Goal: Task Accomplishment & Management: Manage account settings

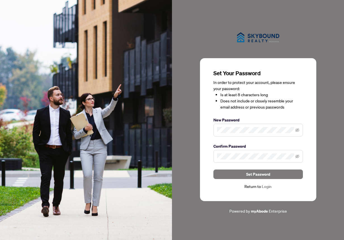
click at [233, 126] on span at bounding box center [258, 130] width 90 height 13
click at [297, 157] on icon "eye-invisible" at bounding box center [297, 156] width 1 height 1
click at [297, 157] on icon "eye" at bounding box center [297, 156] width 4 height 3
click at [269, 177] on span "Set Password" at bounding box center [258, 174] width 24 height 9
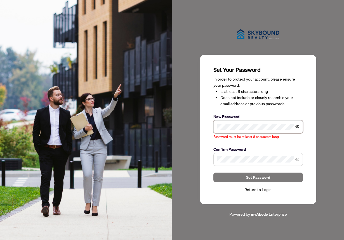
click at [298, 129] on icon "eye-invisible" at bounding box center [297, 127] width 4 height 4
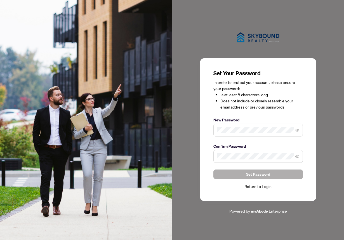
click at [255, 177] on span "Set Password" at bounding box center [258, 174] width 24 height 9
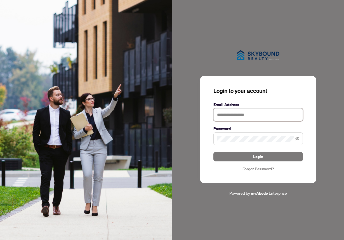
click at [245, 116] on input "text" at bounding box center [258, 114] width 90 height 13
type input "**********"
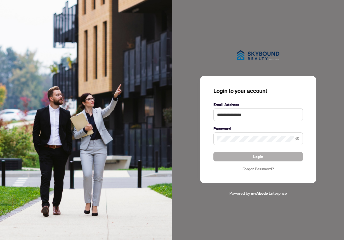
click at [254, 155] on span "Login" at bounding box center [258, 156] width 10 height 9
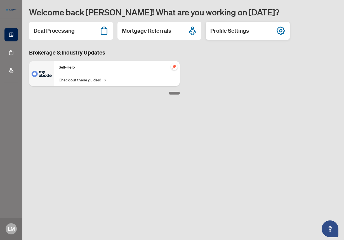
click at [235, 32] on h2 "Profile Settings" at bounding box center [229, 31] width 39 height 8
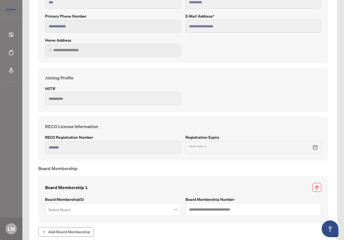
scroll to position [135, 0]
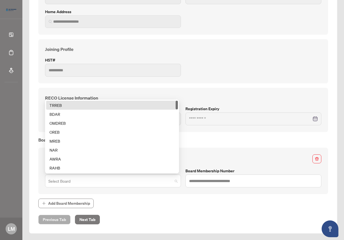
click at [176, 183] on div "Select Board" at bounding box center [113, 181] width 136 height 13
click at [66, 104] on div "TRREB" at bounding box center [112, 105] width 125 height 6
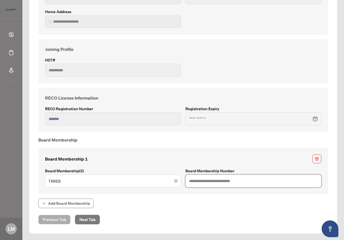
click at [228, 180] on input "text" at bounding box center [253, 181] width 136 height 13
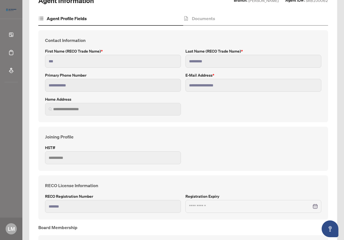
scroll to position [0, 0]
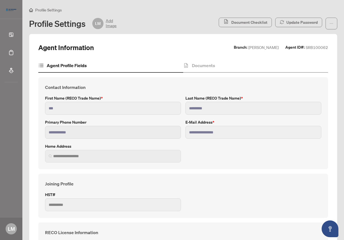
type input "*******"
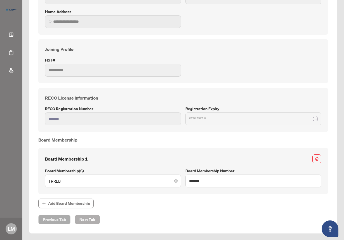
click at [89, 221] on span "Next Tab" at bounding box center [87, 219] width 16 height 9
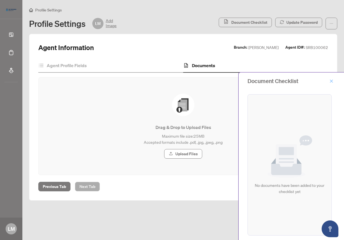
click at [333, 83] on icon "close" at bounding box center [332, 81] width 4 height 4
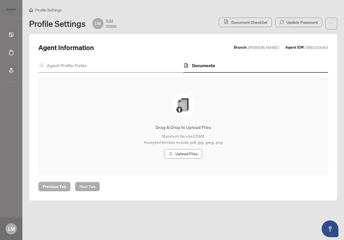
click at [63, 186] on span "Previous Tab" at bounding box center [54, 186] width 23 height 9
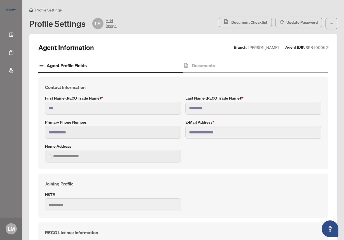
click at [136, 26] on div "Profile Settings LM Add Image" at bounding box center [122, 23] width 186 height 11
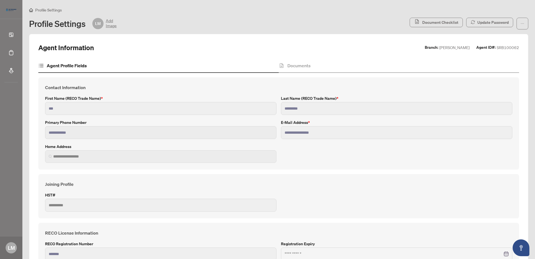
click at [167, 10] on div "Profile Settings" at bounding box center [278, 10] width 499 height 6
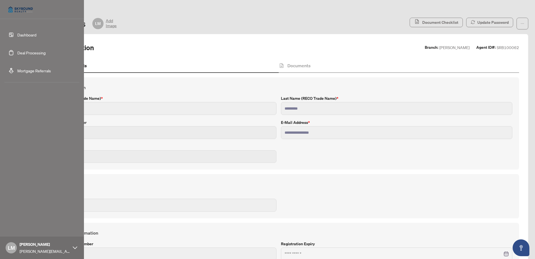
click at [28, 32] on link "Dashboard" at bounding box center [26, 34] width 19 height 5
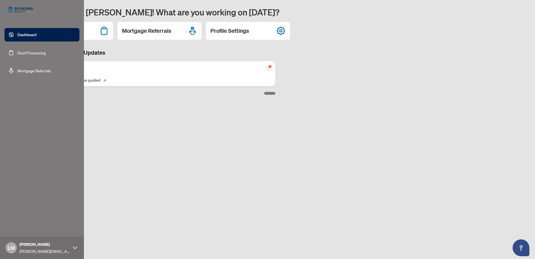
click at [17, 53] on link "Deal Processing" at bounding box center [31, 52] width 28 height 5
